Goal: Obtain resource: Download file/media

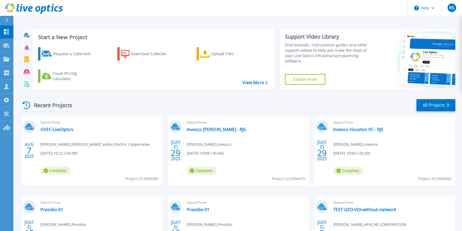
click at [55, 136] on div "Optical Prime GVEC-LiveOptics Evan Overby , Guadalupe Valley Electric Cooperati…" at bounding box center [99, 150] width 125 height 69
click at [45, 127] on link "GVEC-LiveOptics" at bounding box center [56, 129] width 33 height 5
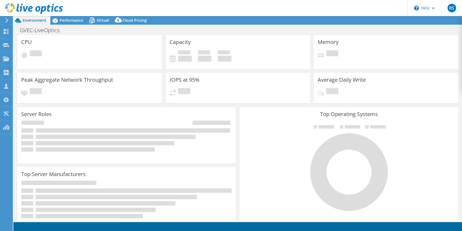
select select "USD"
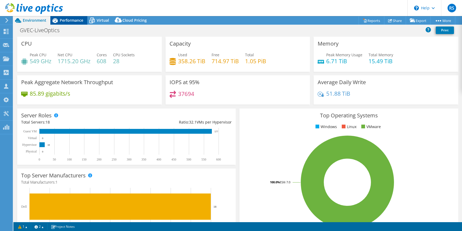
click at [75, 21] on span "Performance" at bounding box center [72, 20] width 24 height 5
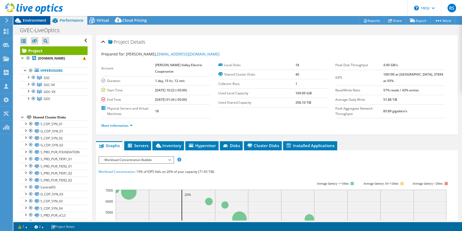
click at [32, 19] on span "Environment" at bounding box center [35, 20] width 24 height 5
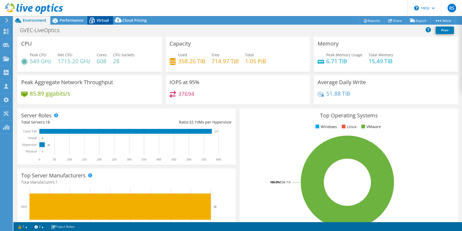
click at [94, 18] on icon at bounding box center [91, 20] width 9 height 9
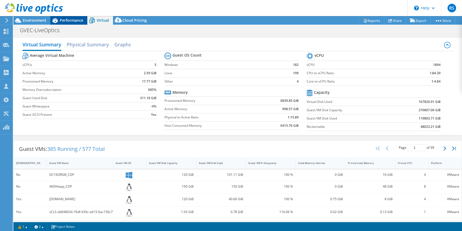
click at [65, 22] on span "Performance" at bounding box center [72, 20] width 24 height 5
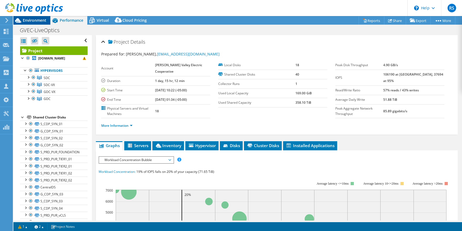
click at [32, 20] on span "Environment" at bounding box center [35, 20] width 24 height 5
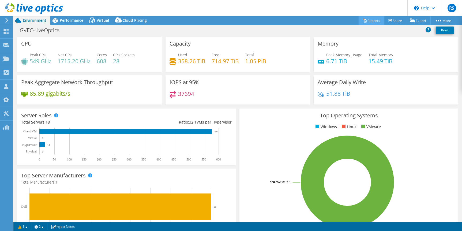
click at [363, 20] on link "Reports" at bounding box center [371, 20] width 26 height 8
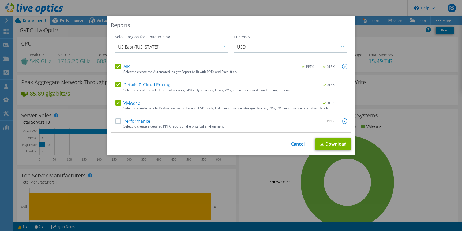
click at [119, 102] on label "VMware" at bounding box center [127, 102] width 25 height 5
click at [0, 0] on input "VMware" at bounding box center [0, 0] width 0 height 0
click at [120, 66] on label "AIR" at bounding box center [122, 66] width 14 height 5
click at [0, 0] on input "AIR" at bounding box center [0, 0] width 0 height 0
click at [118, 105] on label "VMware" at bounding box center [127, 102] width 25 height 5
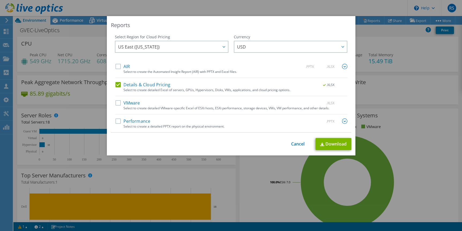
click at [0, 0] on input "VMware" at bounding box center [0, 0] width 0 height 0
click at [326, 144] on link "Download" at bounding box center [333, 144] width 36 height 12
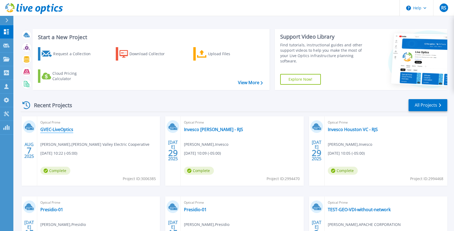
click at [48, 131] on link "GVEC-LiveOptics" at bounding box center [56, 129] width 33 height 5
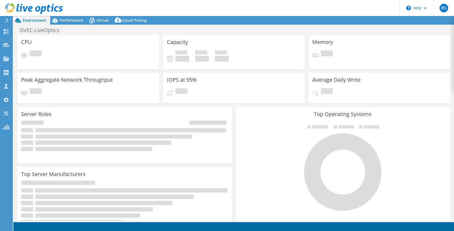
select select "USD"
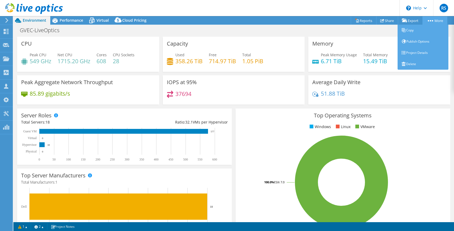
click at [429, 20] on icon at bounding box center [430, 20] width 5 height 1
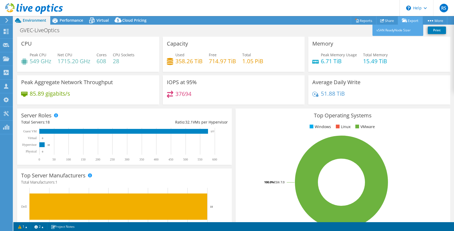
click at [405, 20] on icon at bounding box center [404, 20] width 5 height 4
click at [386, 21] on link "Share" at bounding box center [387, 20] width 22 height 8
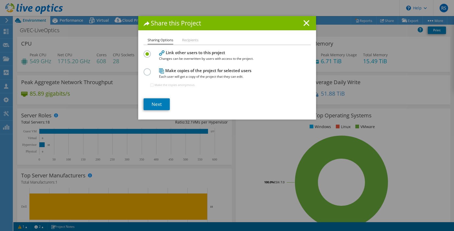
click at [364, 22] on div "Share this Project Sharing Options Recipients Link other users to this project …" at bounding box center [227, 115] width 454 height 199
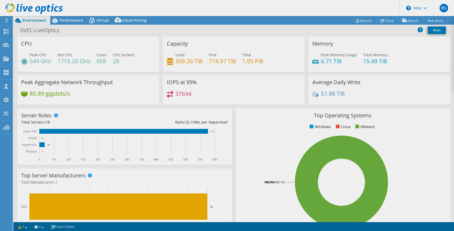
click at [363, 22] on div "This project has been archived. No changes can be made, and graphs and summary …" at bounding box center [233, 123] width 441 height 215
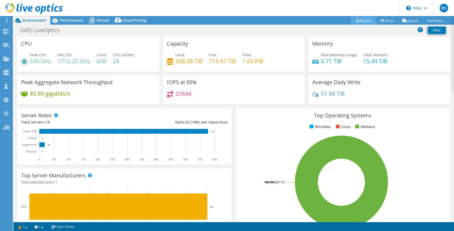
click at [360, 20] on link "Reports" at bounding box center [364, 20] width 26 height 8
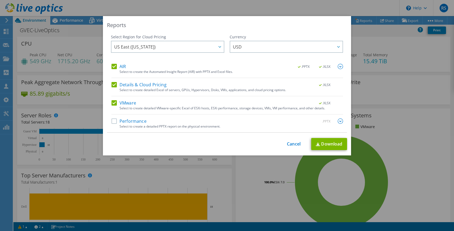
click at [116, 66] on label "AIR" at bounding box center [119, 66] width 14 height 5
click at [0, 0] on input "AIR" at bounding box center [0, 0] width 0 height 0
click at [299, 143] on link "Cancel" at bounding box center [294, 143] width 14 height 5
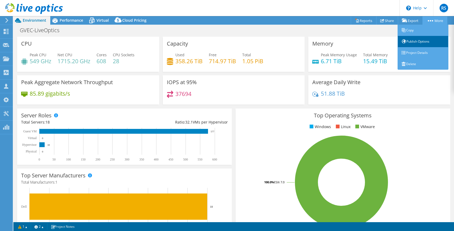
click at [411, 40] on link "Publish Options" at bounding box center [423, 41] width 51 height 11
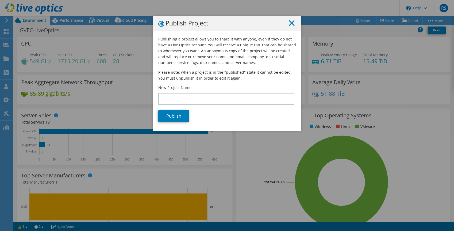
click at [291, 23] on line at bounding box center [291, 22] width 5 height 5
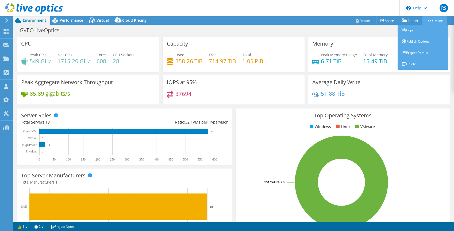
click at [433, 20] on link "More" at bounding box center [435, 20] width 25 height 8
click at [411, 54] on link "Project Details" at bounding box center [423, 52] width 51 height 11
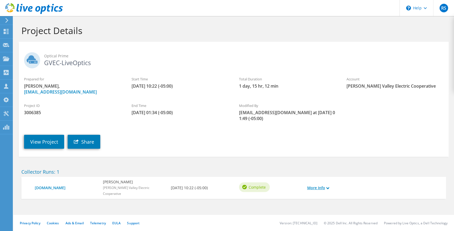
click at [314, 185] on link "More Info" at bounding box center [318, 188] width 22 height 6
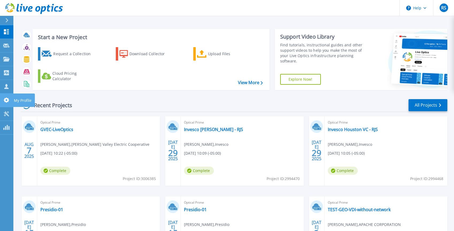
click at [5, 100] on icon at bounding box center [6, 99] width 5 height 5
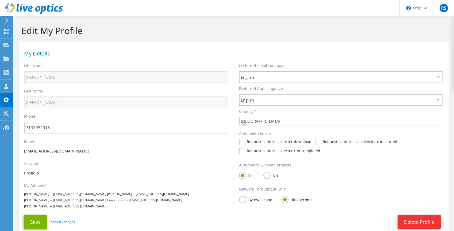
select select "224"
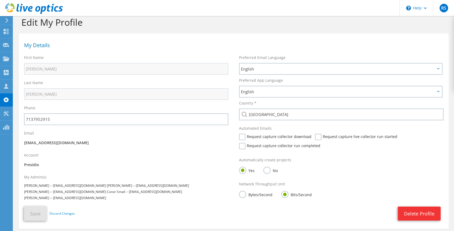
scroll to position [9, 0]
